Goal: Task Accomplishment & Management: Manage account settings

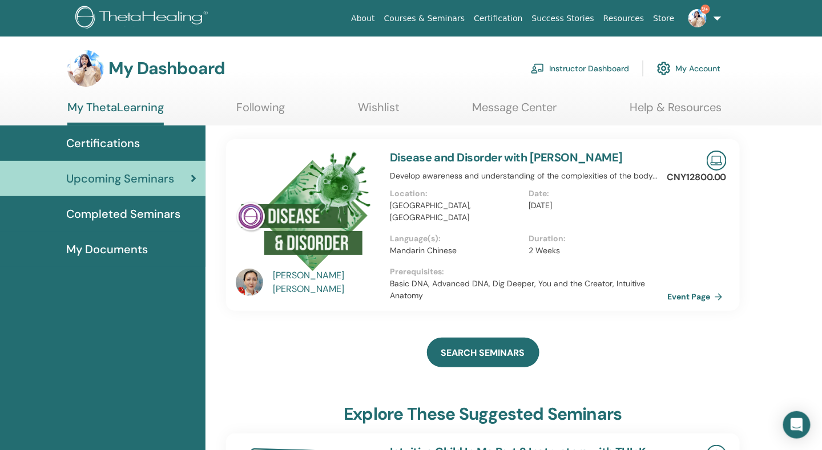
click at [126, 146] on span "Certifications" at bounding box center [103, 143] width 74 height 17
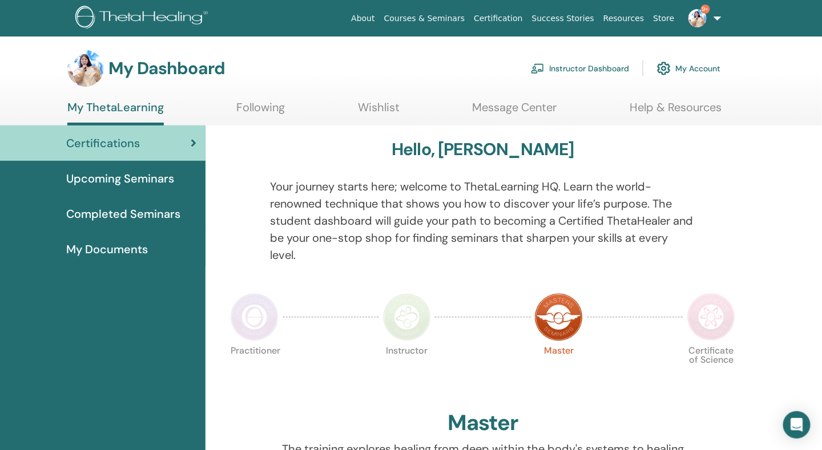
click at [137, 243] on span "My Documents" at bounding box center [107, 249] width 82 height 17
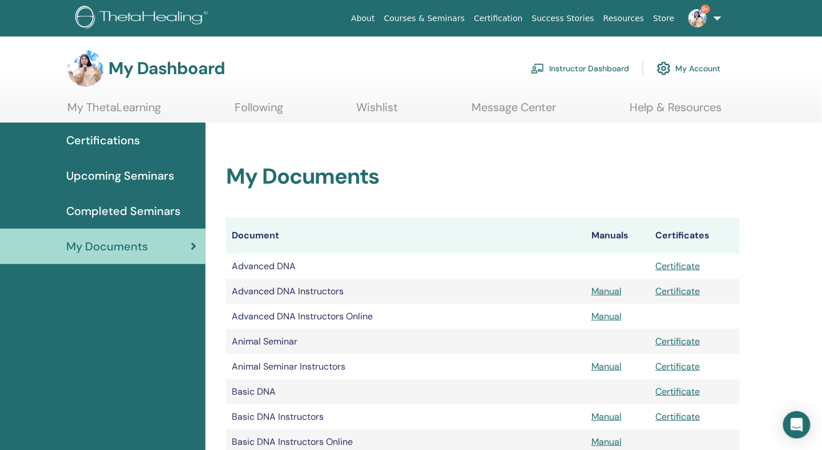
click at [542, 69] on img at bounding box center [538, 68] width 14 height 10
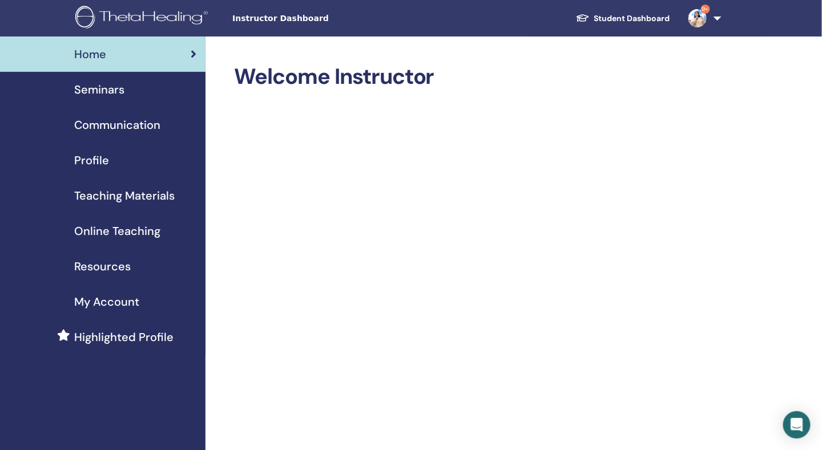
click at [100, 89] on span "Seminars" at bounding box center [99, 89] width 50 height 17
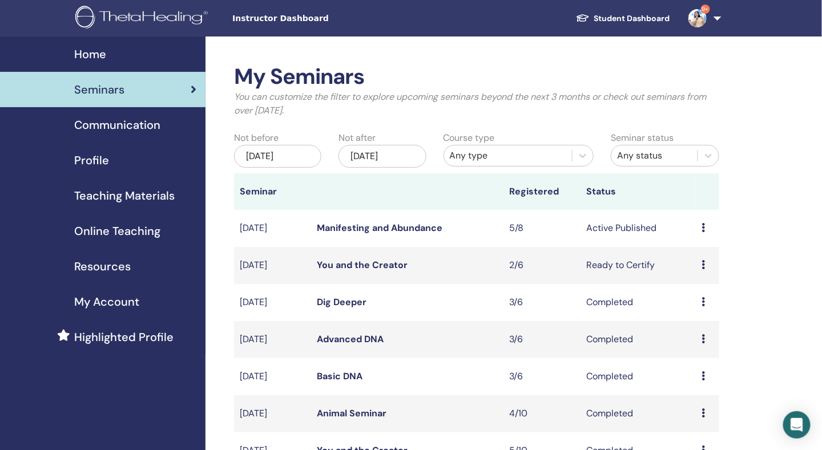
click at [701, 264] on td "Preview Edit Attendees Cancel" at bounding box center [707, 265] width 23 height 37
click at [702, 265] on icon at bounding box center [703, 264] width 3 height 9
click at [697, 276] on link "Preview" at bounding box center [692, 274] width 33 height 12
click at [704, 264] on icon at bounding box center [703, 264] width 3 height 9
click at [706, 309] on link "Attendees" at bounding box center [699, 308] width 43 height 12
